Goal: Entertainment & Leisure: Consume media (video, audio)

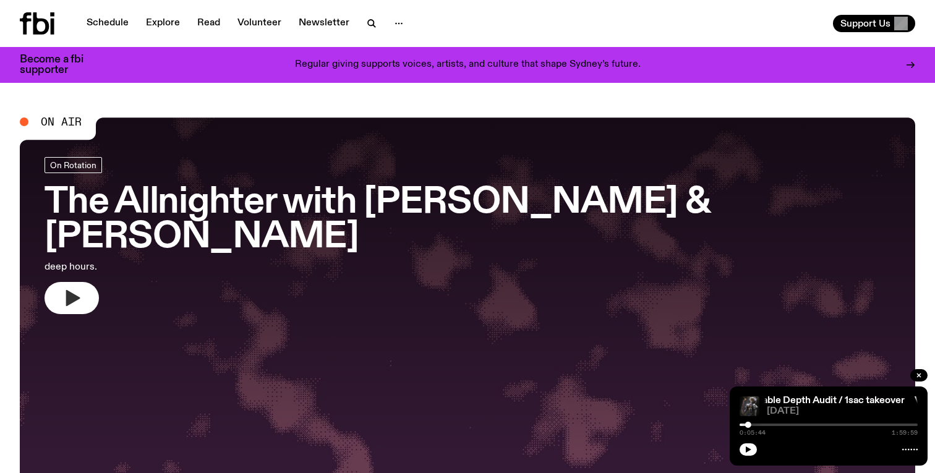
click at [85, 282] on button "button" at bounding box center [72, 298] width 54 height 32
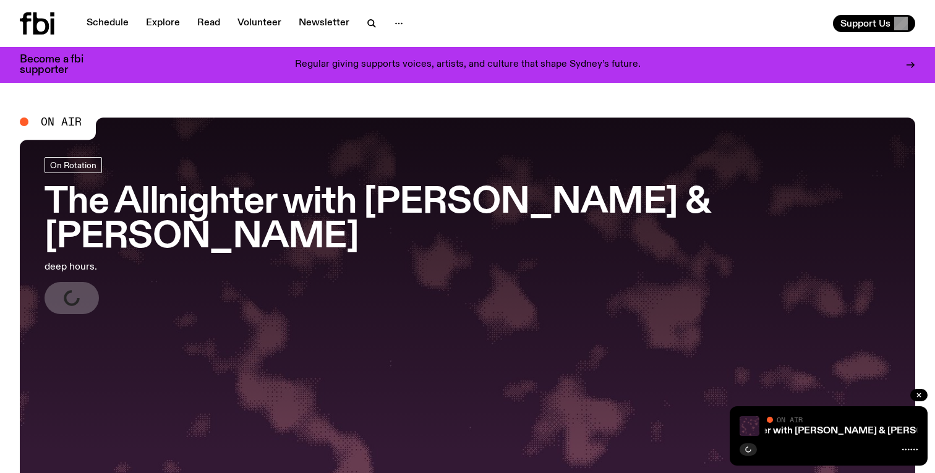
click at [147, 201] on h3 "The Allnighter with [PERSON_NAME] & [PERSON_NAME]" at bounding box center [468, 220] width 846 height 69
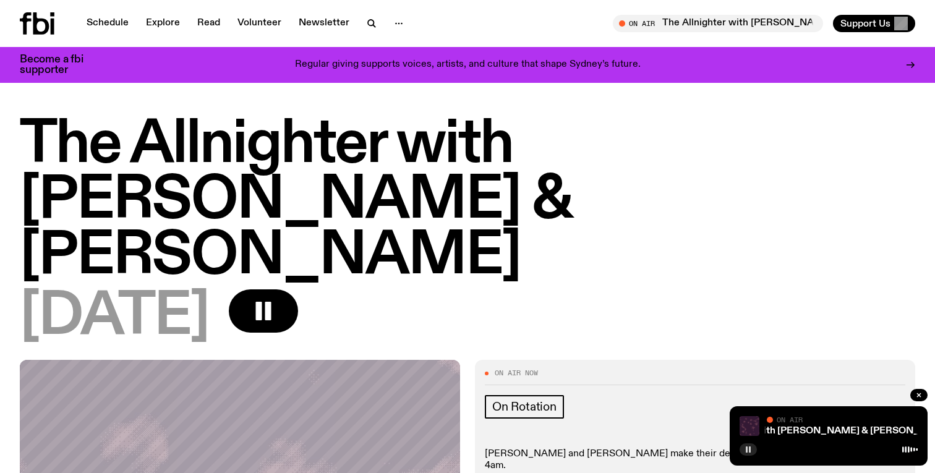
click at [751, 448] on icon "button" at bounding box center [748, 449] width 7 height 7
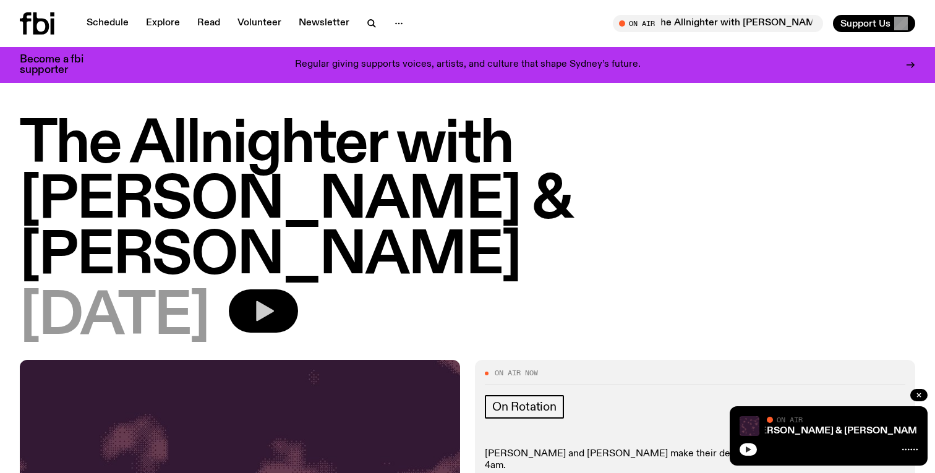
click at [274, 301] on icon "button" at bounding box center [265, 311] width 18 height 20
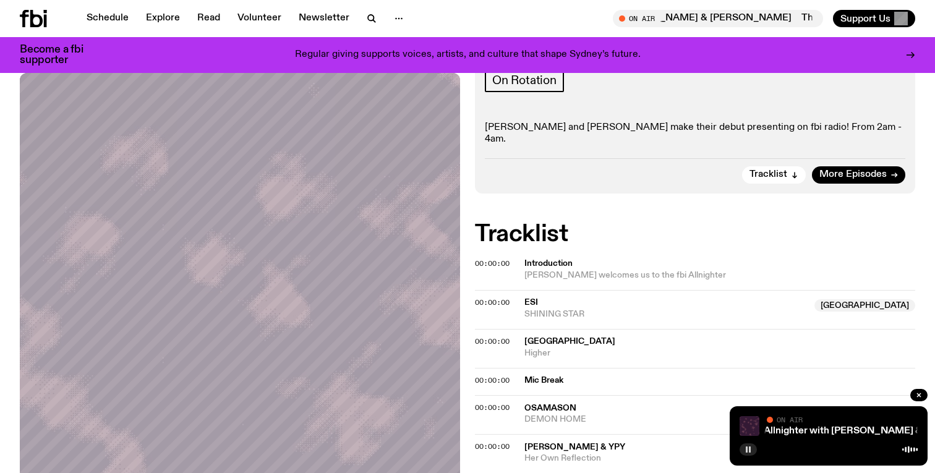
scroll to position [317, 0]
click at [748, 453] on button "button" at bounding box center [748, 449] width 17 height 12
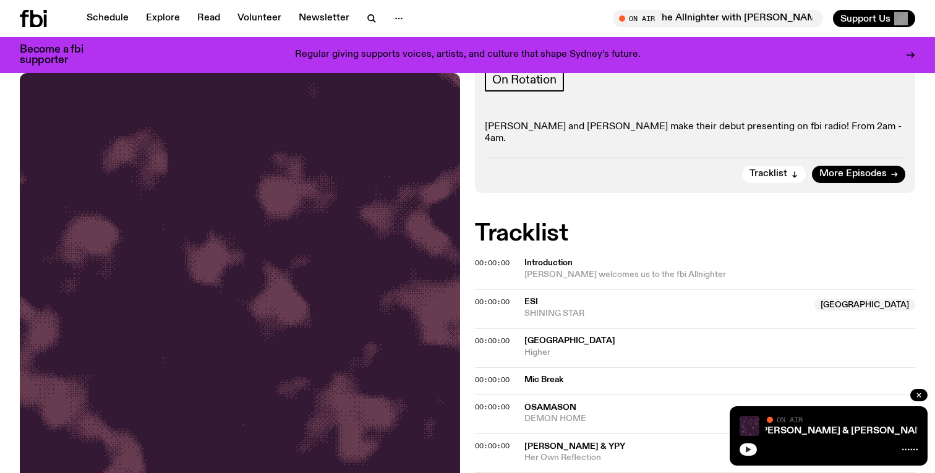
click at [754, 446] on button "button" at bounding box center [748, 449] width 17 height 12
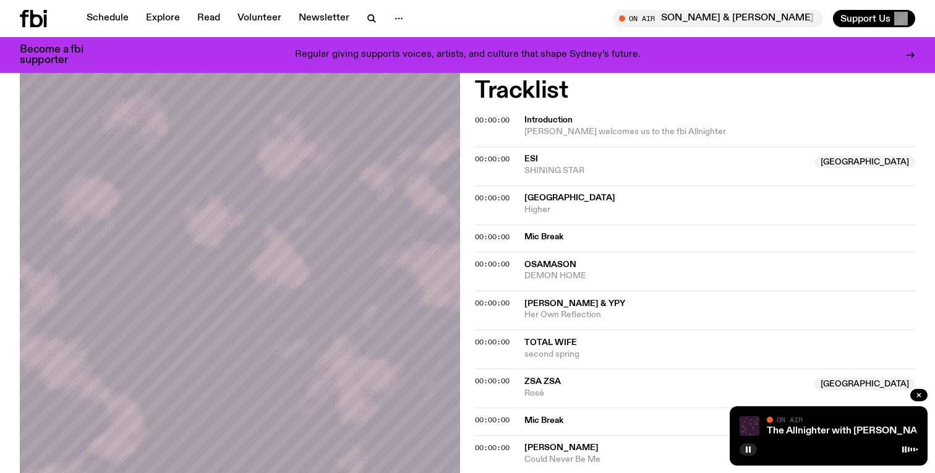
scroll to position [622, 0]
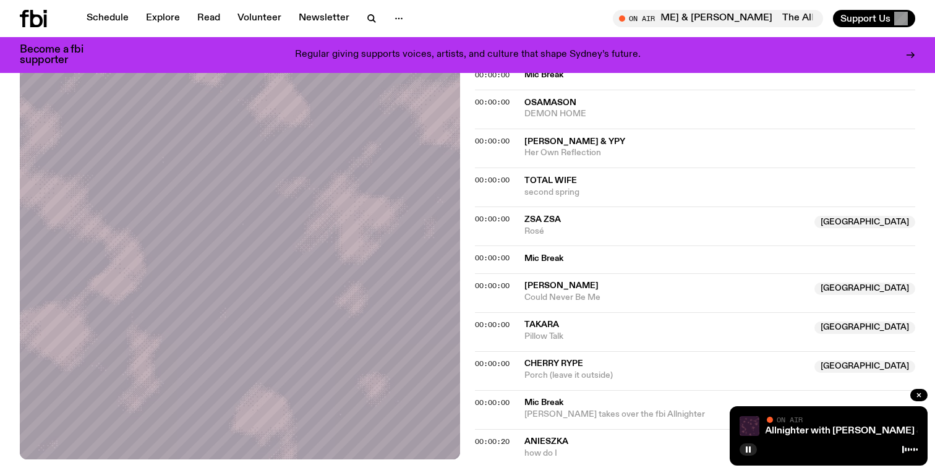
click at [754, 455] on div at bounding box center [829, 448] width 178 height 15
click at [746, 448] on rect "button" at bounding box center [747, 449] width 2 height 6
